Goal: Task Accomplishment & Management: Use online tool/utility

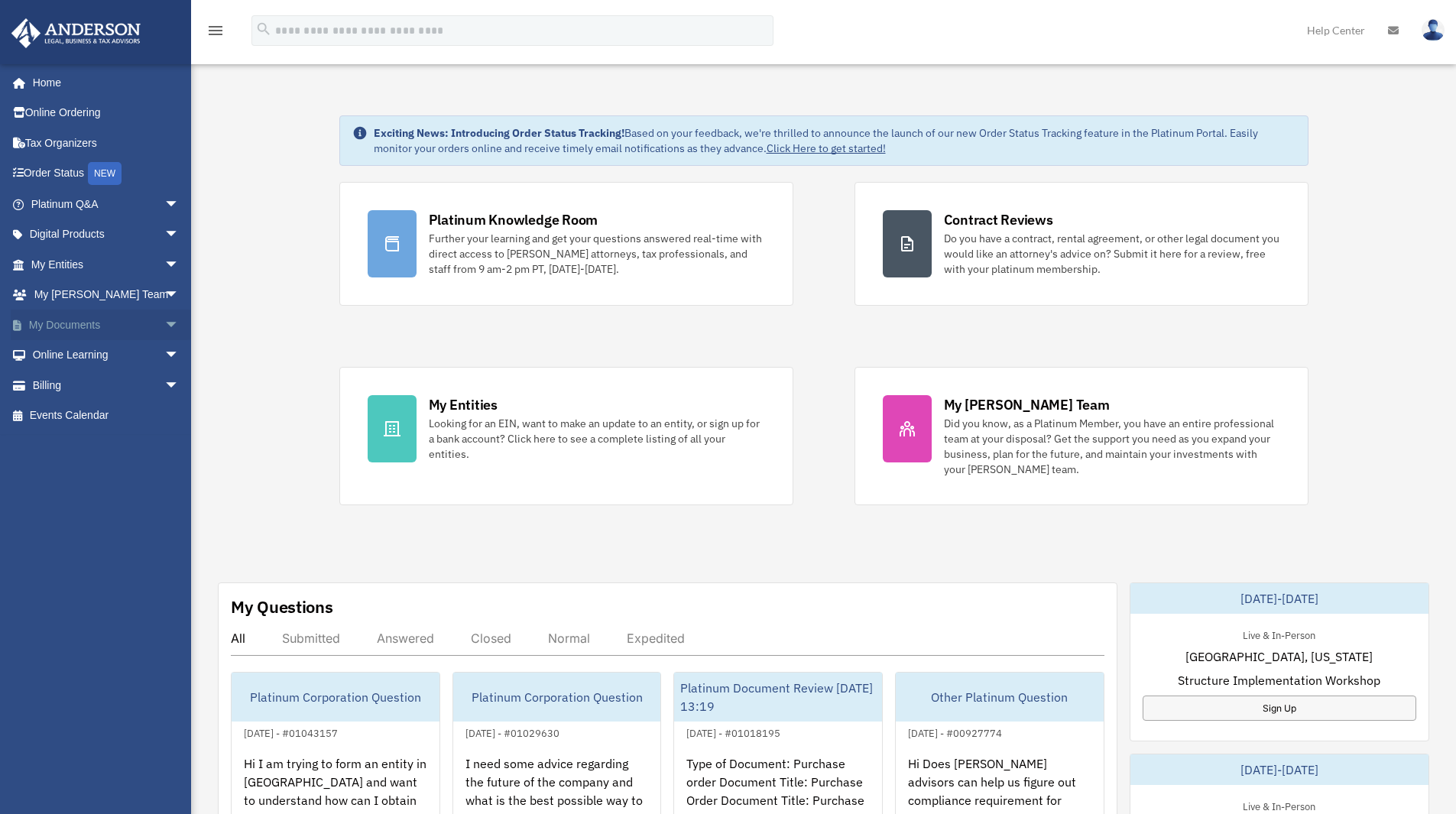
click at [164, 323] on span "arrow_drop_down" at bounding box center [180, 325] width 31 height 31
click at [86, 349] on link "Box" at bounding box center [112, 355] width 181 height 31
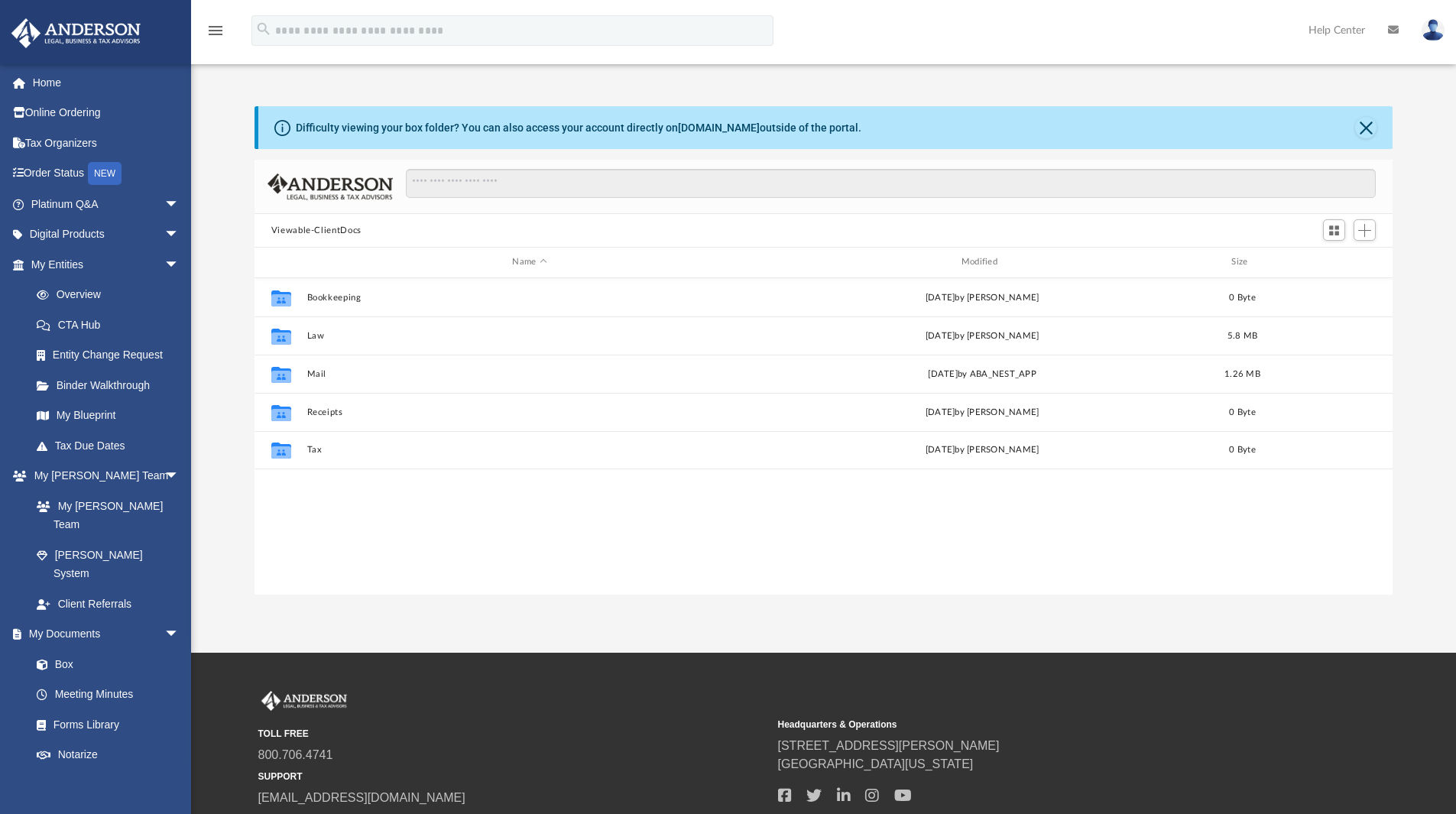
scroll to position [336, 1127]
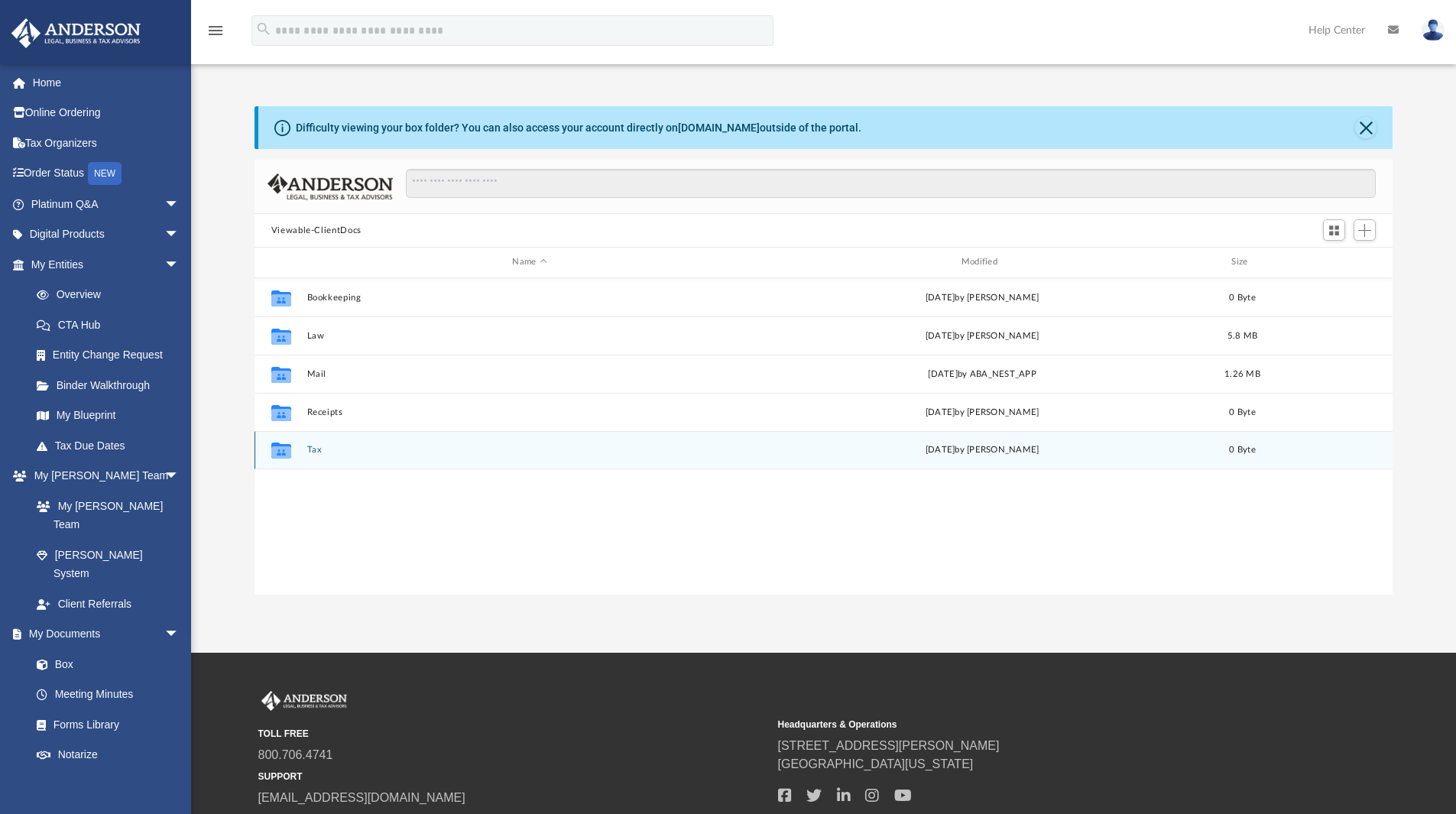
click at [312, 449] on button "Tax" at bounding box center [529, 449] width 446 height 10
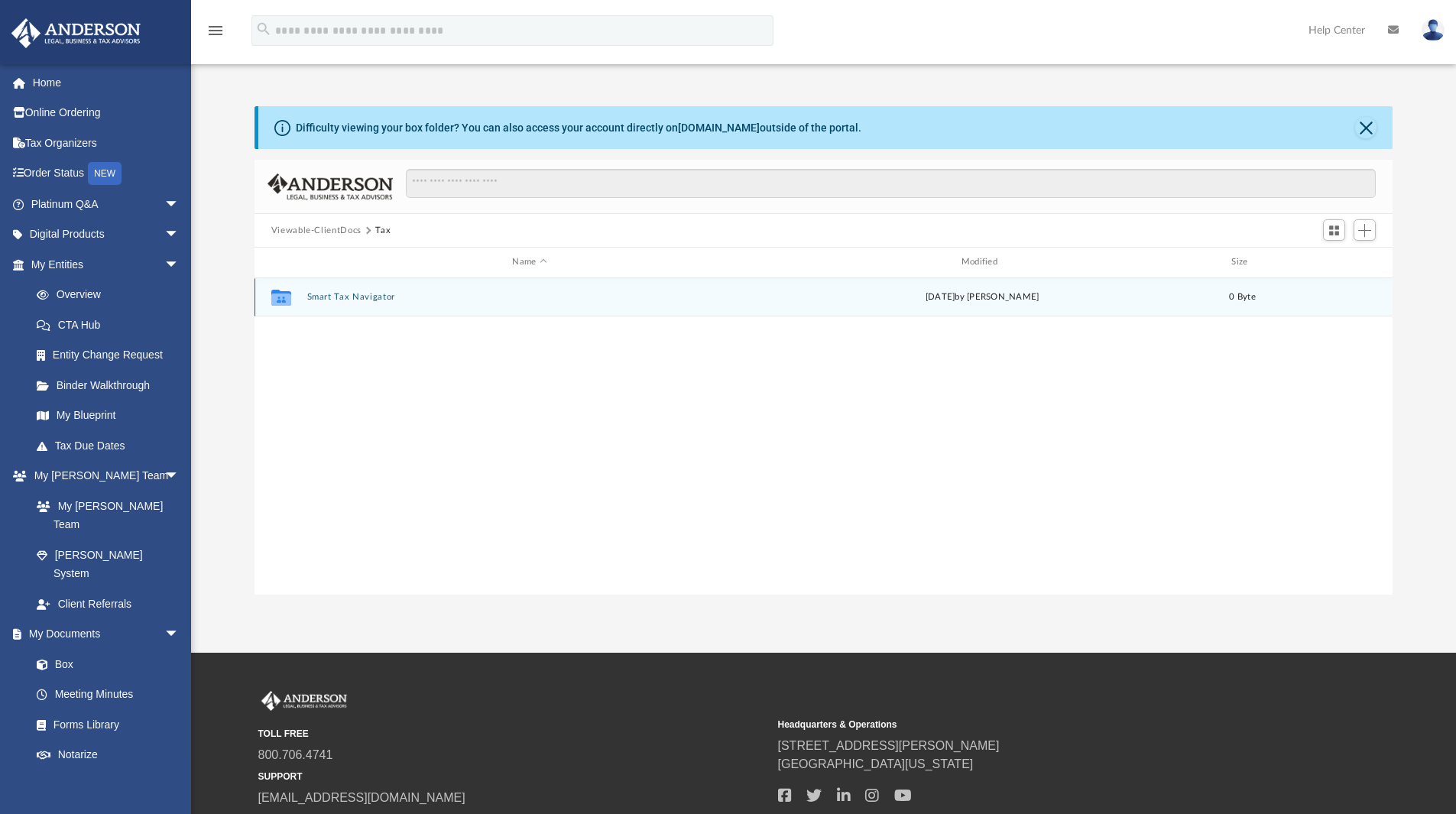
click at [365, 299] on button "Smart Tax Navigator" at bounding box center [529, 297] width 446 height 10
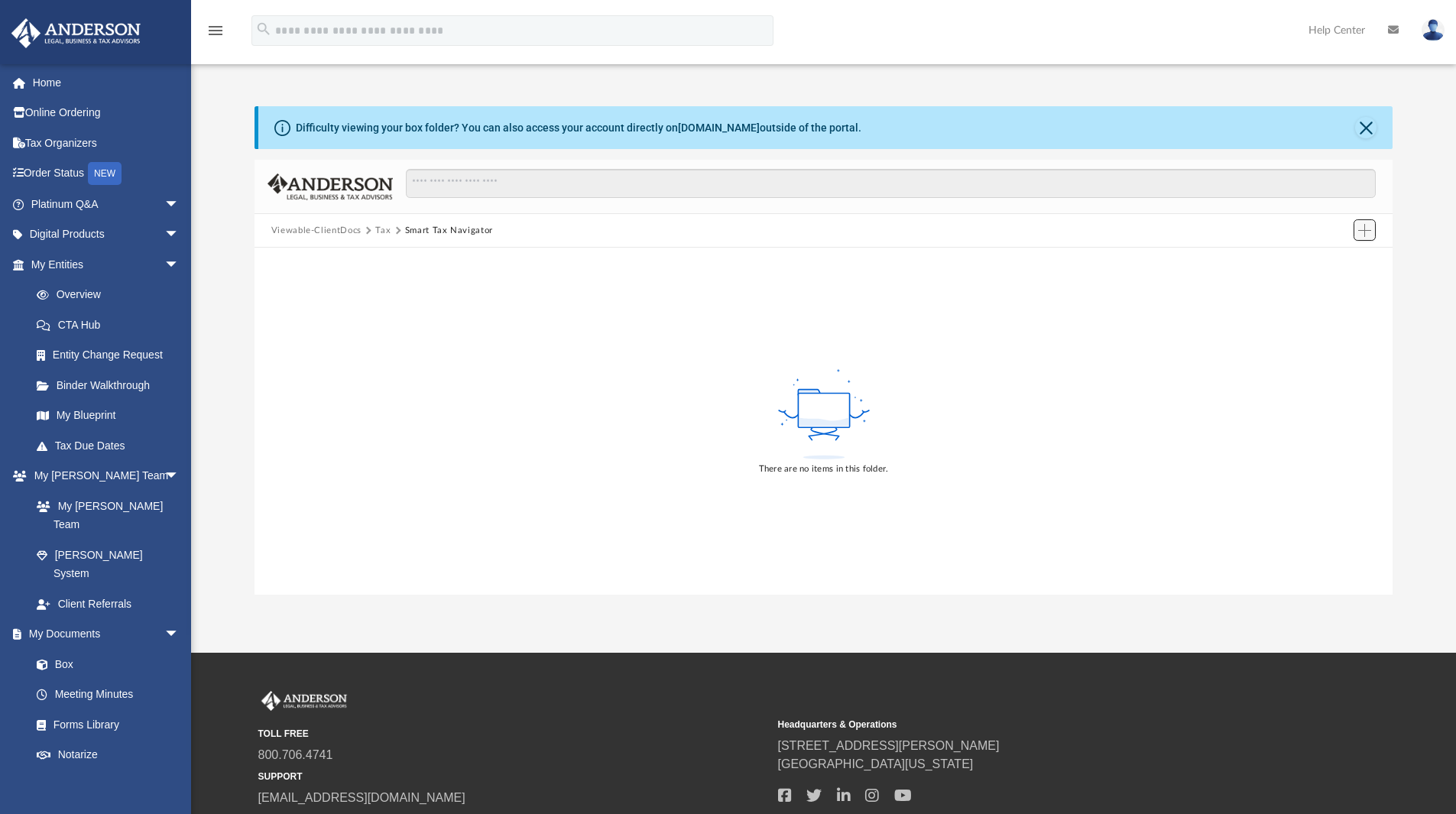
click at [1356, 234] on button "Add" at bounding box center [1365, 230] width 23 height 21
click at [1334, 258] on li "Upload" at bounding box center [1343, 261] width 49 height 16
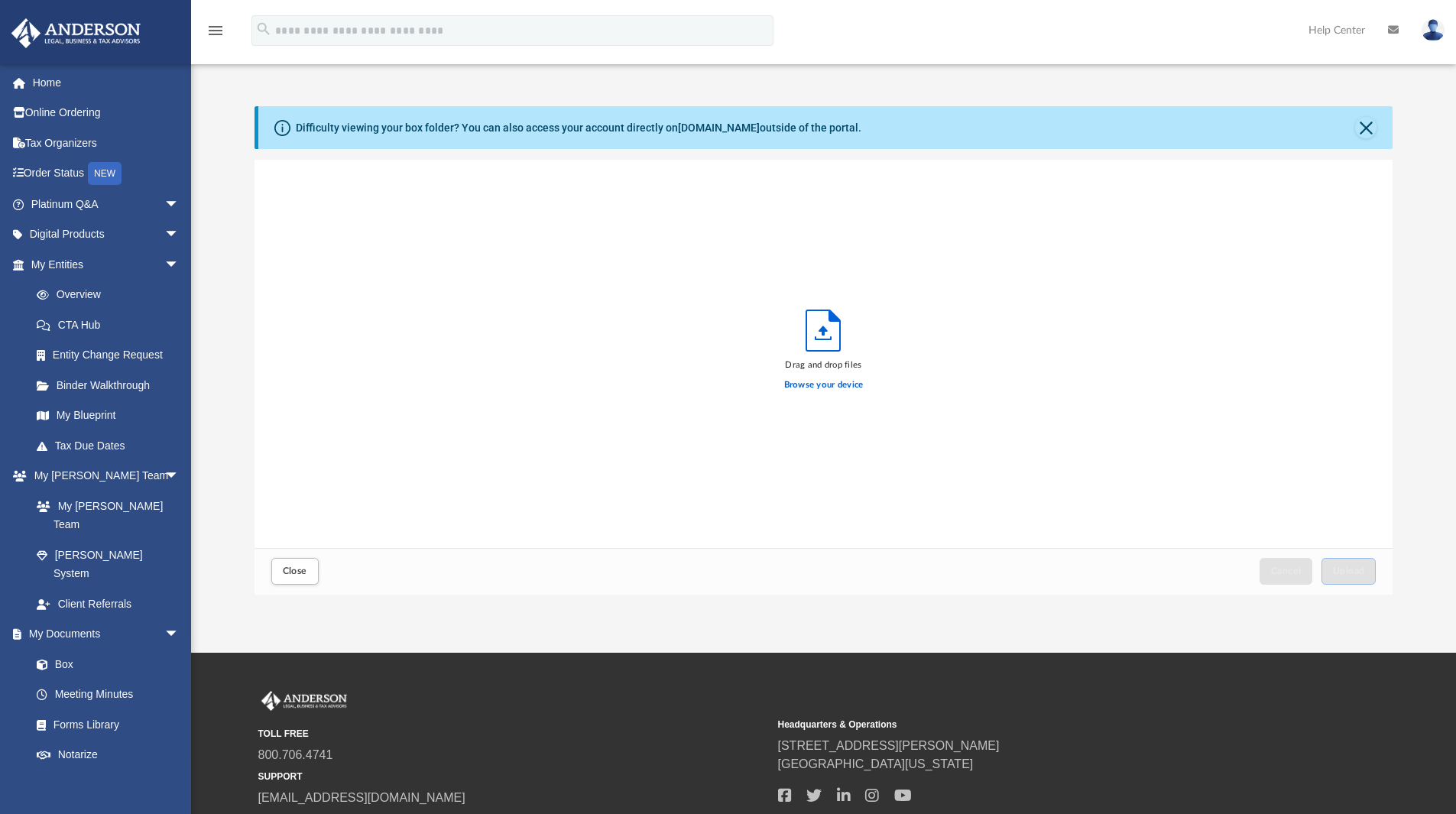
scroll to position [376, 1127]
click at [823, 386] on label "Browse your device" at bounding box center [824, 385] width 80 height 14
click at [0, 0] on input "Browse your device" at bounding box center [0, 0] width 0 height 0
click at [1344, 569] on span "Upload" at bounding box center [1349, 571] width 32 height 9
click at [291, 574] on span "Close" at bounding box center [295, 571] width 24 height 9
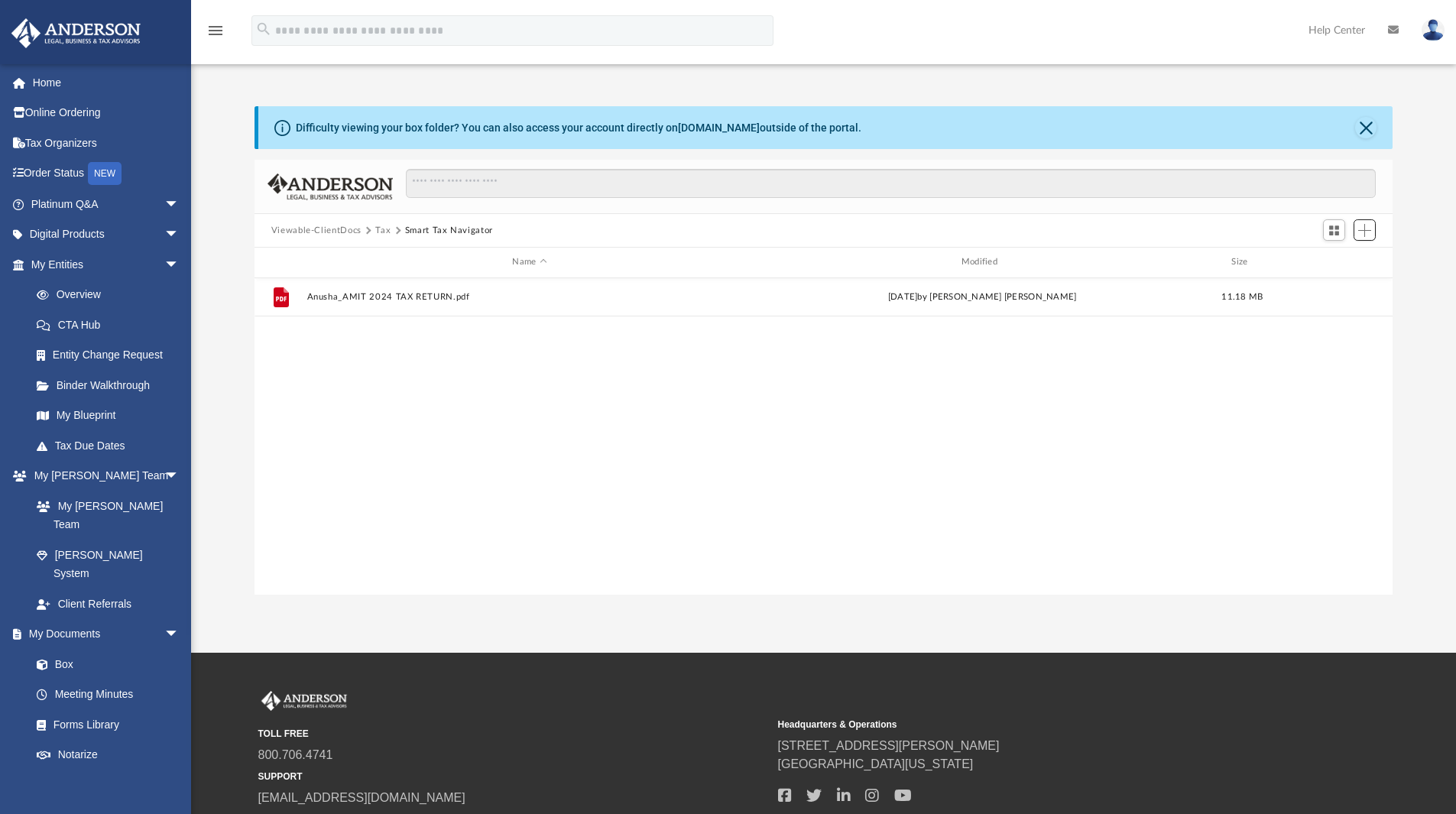
scroll to position [336, 1127]
click at [89, 128] on link "Tax Organizers" at bounding box center [106, 143] width 192 height 31
